Goal: Find specific page/section: Find specific page/section

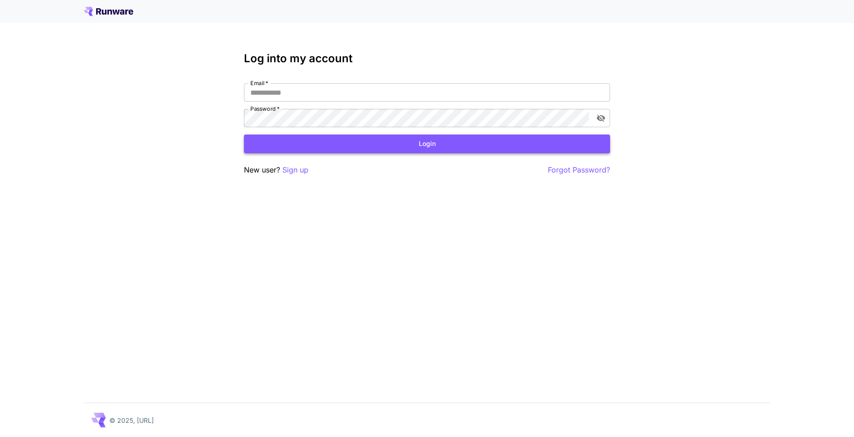
type input "**********"
click at [434, 145] on button "Login" at bounding box center [427, 143] width 366 height 19
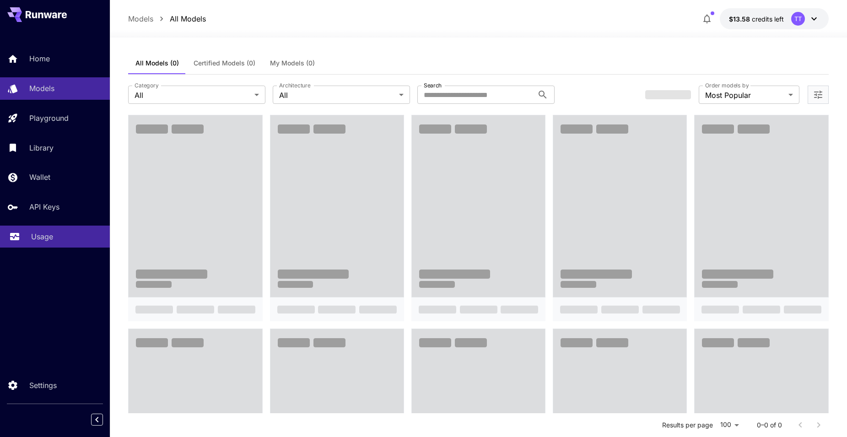
click at [43, 233] on p "Usage" at bounding box center [42, 236] width 22 height 11
